Goal: Task Accomplishment & Management: Use online tool/utility

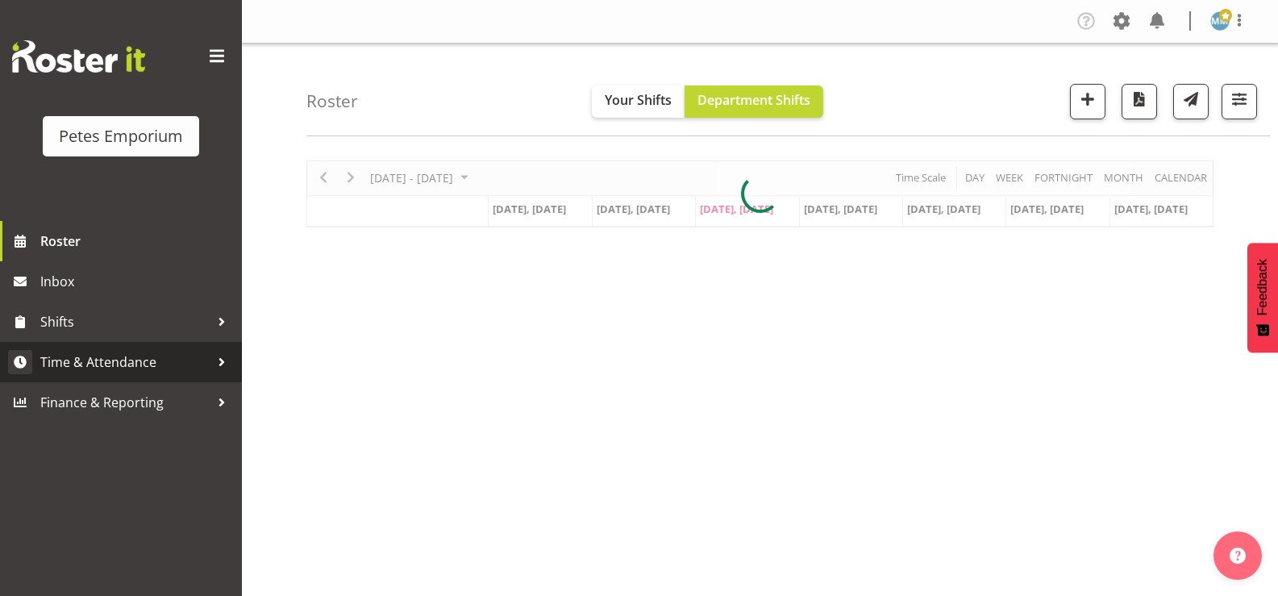
click at [142, 364] on span "Time & Attendance" at bounding box center [124, 362] width 169 height 24
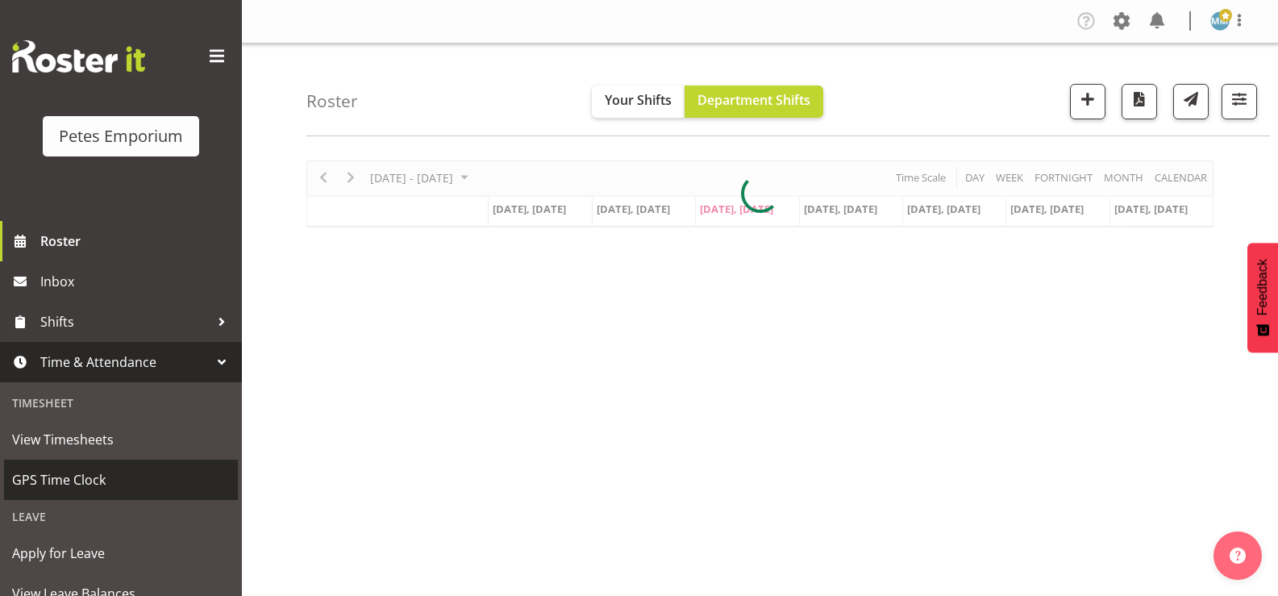
click at [85, 468] on span "GPS Time Clock" at bounding box center [121, 480] width 218 height 24
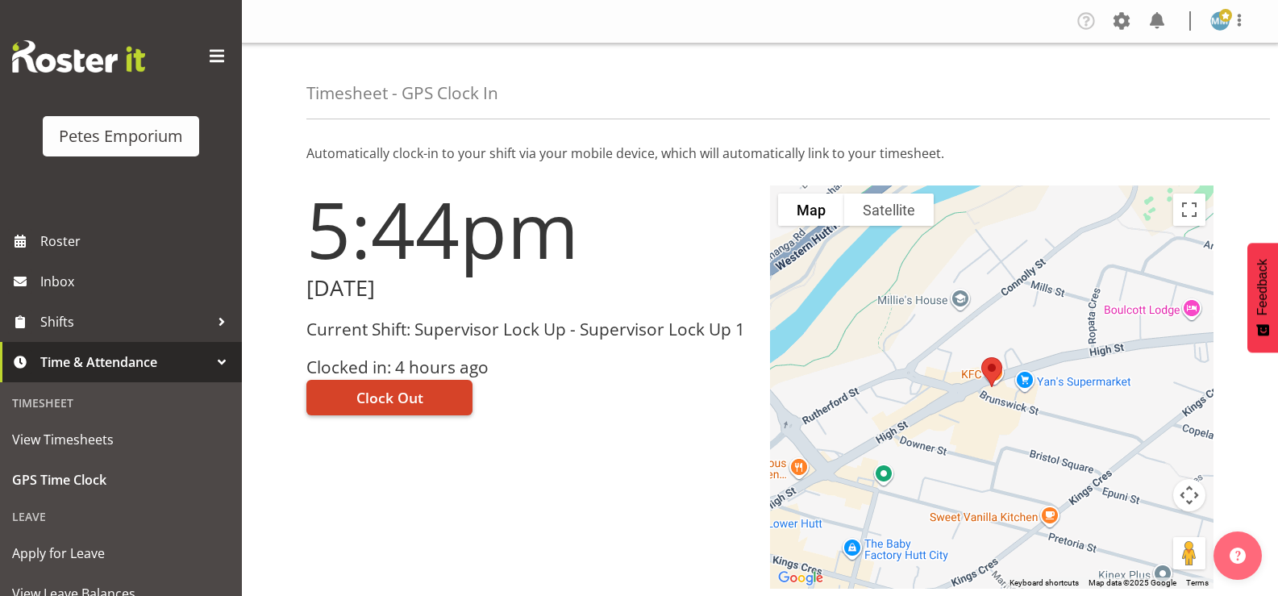
click at [390, 397] on span "Clock Out" at bounding box center [389, 397] width 67 height 21
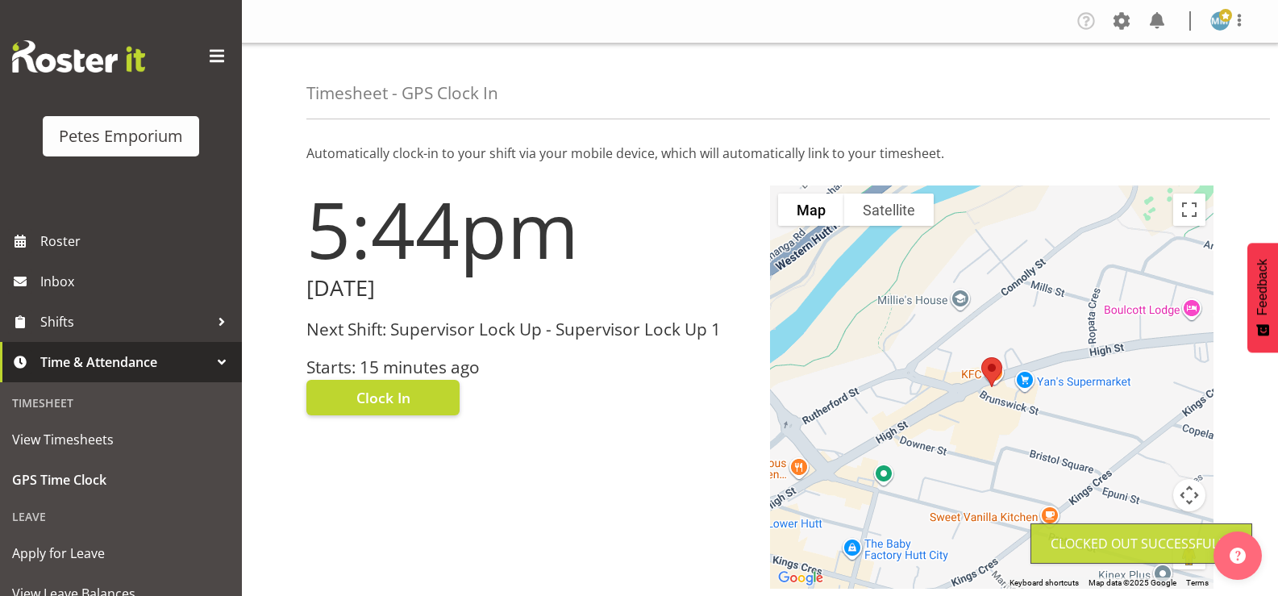
click at [1222, 25] on img at bounding box center [1219, 20] width 19 height 19
click at [1149, 87] on link "Log Out" at bounding box center [1171, 84] width 155 height 29
